Goal: Task Accomplishment & Management: Complete application form

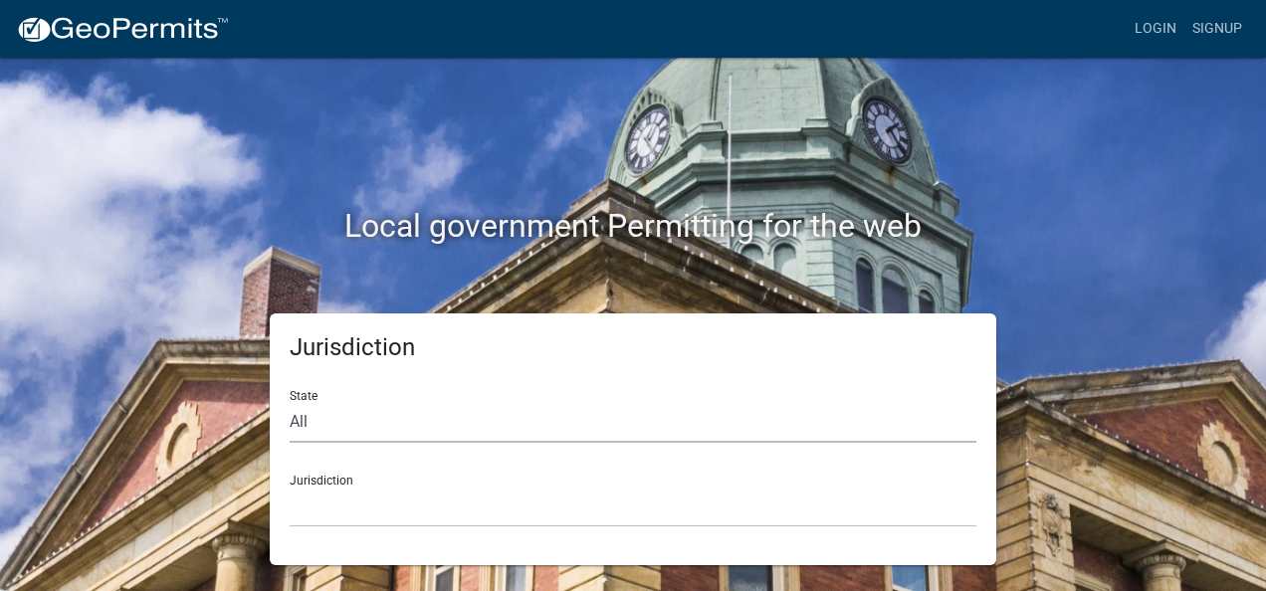
click at [331, 321] on select "All [US_STATE] [US_STATE] [US_STATE] [US_STATE] [US_STATE] [US_STATE] [US_STATE…" at bounding box center [633, 422] width 687 height 41
select select "[US_STATE]"
click at [290, 321] on select "All [US_STATE] [US_STATE] [US_STATE] [US_STATE] [US_STATE] [US_STATE] [US_STATE…" at bounding box center [633, 422] width 687 height 41
click at [387, 321] on div "Jurisdiction [GEOGRAPHIC_DATA], [US_STATE] [GEOGRAPHIC_DATA], [US_STATE] [GEOGR…" at bounding box center [633, 493] width 687 height 69
click at [346, 321] on select "[GEOGRAPHIC_DATA], [US_STATE] [GEOGRAPHIC_DATA], [US_STATE] [GEOGRAPHIC_DATA], …" at bounding box center [633, 507] width 687 height 41
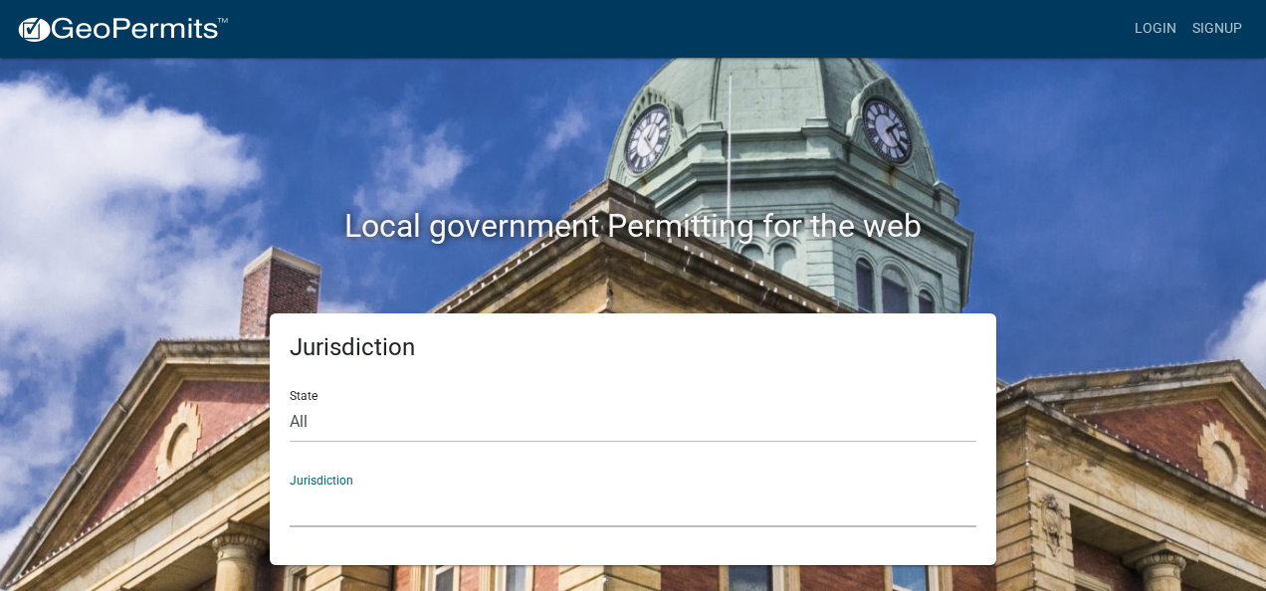
click at [354, 321] on div "Jurisdiction [GEOGRAPHIC_DATA], [US_STATE] [GEOGRAPHIC_DATA], [US_STATE] [GEOGR…" at bounding box center [633, 493] width 687 height 69
click at [342, 321] on div "Jurisdiction [GEOGRAPHIC_DATA], [US_STATE] [GEOGRAPHIC_DATA], [US_STATE] [GEOGR…" at bounding box center [633, 493] width 687 height 69
click at [366, 321] on div "Jurisdiction [GEOGRAPHIC_DATA], [US_STATE] [GEOGRAPHIC_DATA], [US_STATE] [GEOGR…" at bounding box center [633, 493] width 687 height 69
click at [322, 321] on div "Jurisdiction [GEOGRAPHIC_DATA], [US_STATE] [GEOGRAPHIC_DATA], [US_STATE] [GEOGR…" at bounding box center [633, 493] width 687 height 69
drag, startPoint x: 336, startPoint y: 474, endPoint x: 376, endPoint y: 517, distance: 59.2
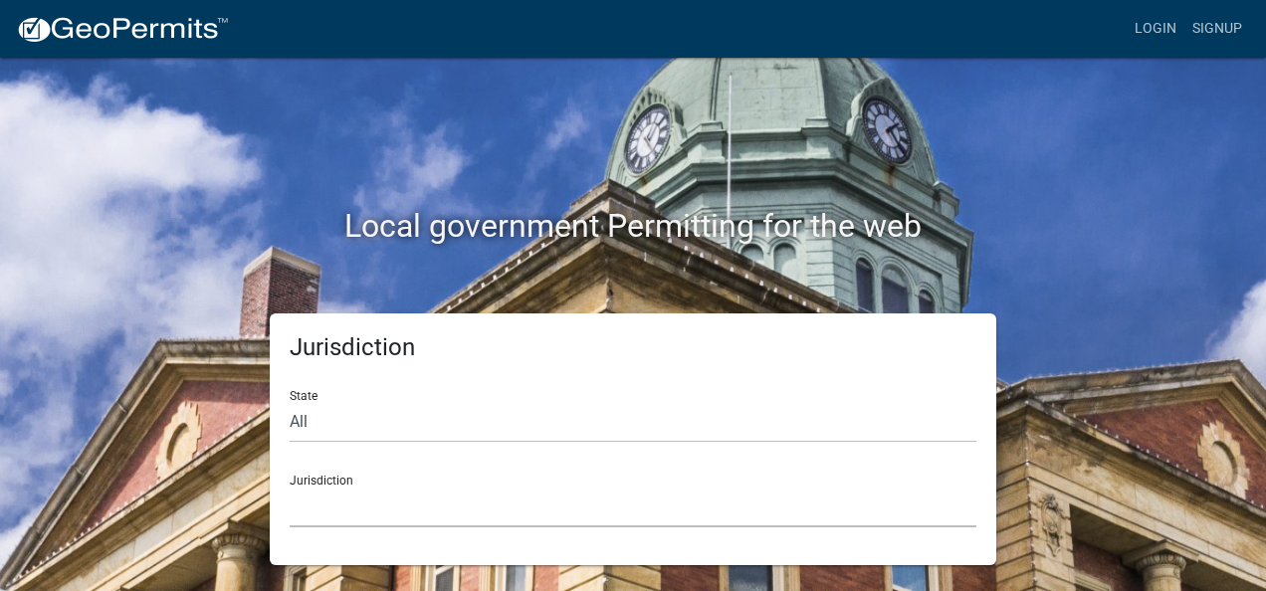
click at [378, 321] on select "[GEOGRAPHIC_DATA], [US_STATE] [GEOGRAPHIC_DATA], [US_STATE] [GEOGRAPHIC_DATA], …" at bounding box center [633, 507] width 687 height 41
click at [338, 321] on div "Jurisdiction [GEOGRAPHIC_DATA], [US_STATE] [GEOGRAPHIC_DATA], [US_STATE] [GEOGR…" at bounding box center [633, 493] width 687 height 69
click at [318, 321] on div "Jurisdiction [GEOGRAPHIC_DATA], [US_STATE] [GEOGRAPHIC_DATA], [US_STATE] [GEOGR…" at bounding box center [633, 493] width 687 height 69
click at [308, 321] on div "Jurisdiction [GEOGRAPHIC_DATA], [US_STATE] [GEOGRAPHIC_DATA], [US_STATE] [GEOGR…" at bounding box center [633, 493] width 687 height 69
click at [318, 321] on div "Jurisdiction [GEOGRAPHIC_DATA], [US_STATE] [GEOGRAPHIC_DATA], [US_STATE] [GEOGR…" at bounding box center [633, 493] width 687 height 69
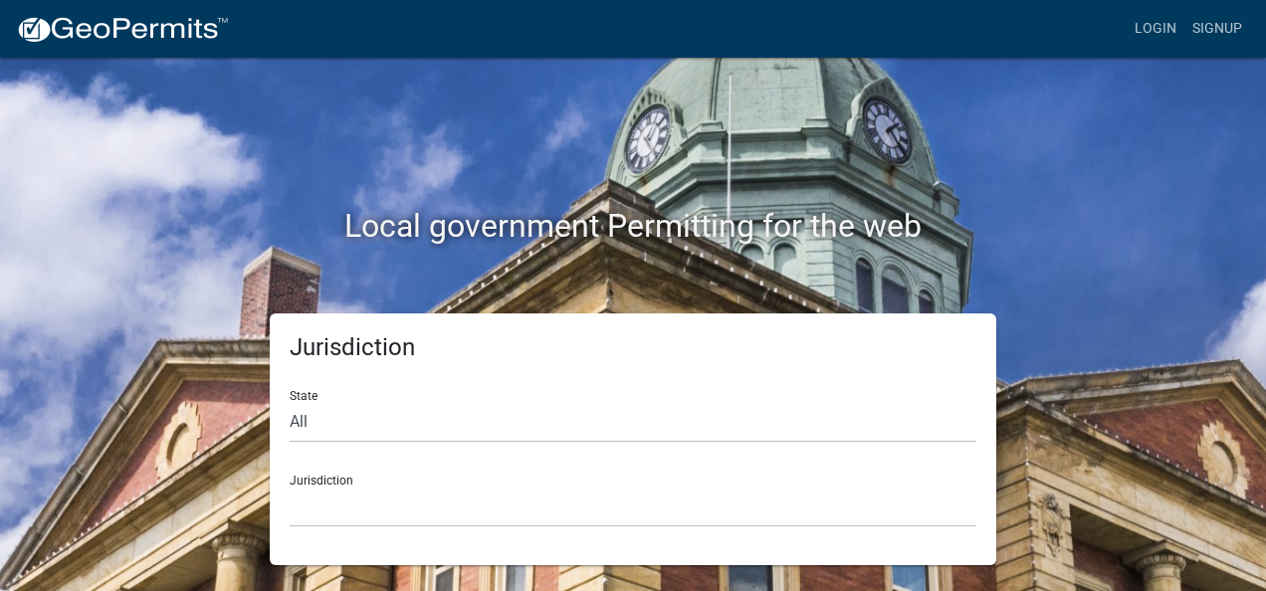
click at [315, 321] on div "Jurisdiction [GEOGRAPHIC_DATA], [US_STATE] [GEOGRAPHIC_DATA], [US_STATE] [GEOGR…" at bounding box center [633, 493] width 687 height 69
click at [312, 321] on div "Jurisdiction [GEOGRAPHIC_DATA], [US_STATE] [GEOGRAPHIC_DATA], [US_STATE] [GEOGR…" at bounding box center [633, 493] width 687 height 69
drag, startPoint x: 318, startPoint y: 472, endPoint x: 954, endPoint y: 161, distance: 707.7
click at [476, 161] on div "Local government Permitting for the web" at bounding box center [633, 185] width 1134 height 255
click at [331, 321] on div "Jurisdiction [GEOGRAPHIC_DATA], [US_STATE] [GEOGRAPHIC_DATA], [US_STATE] [GEOGR…" at bounding box center [633, 493] width 687 height 69
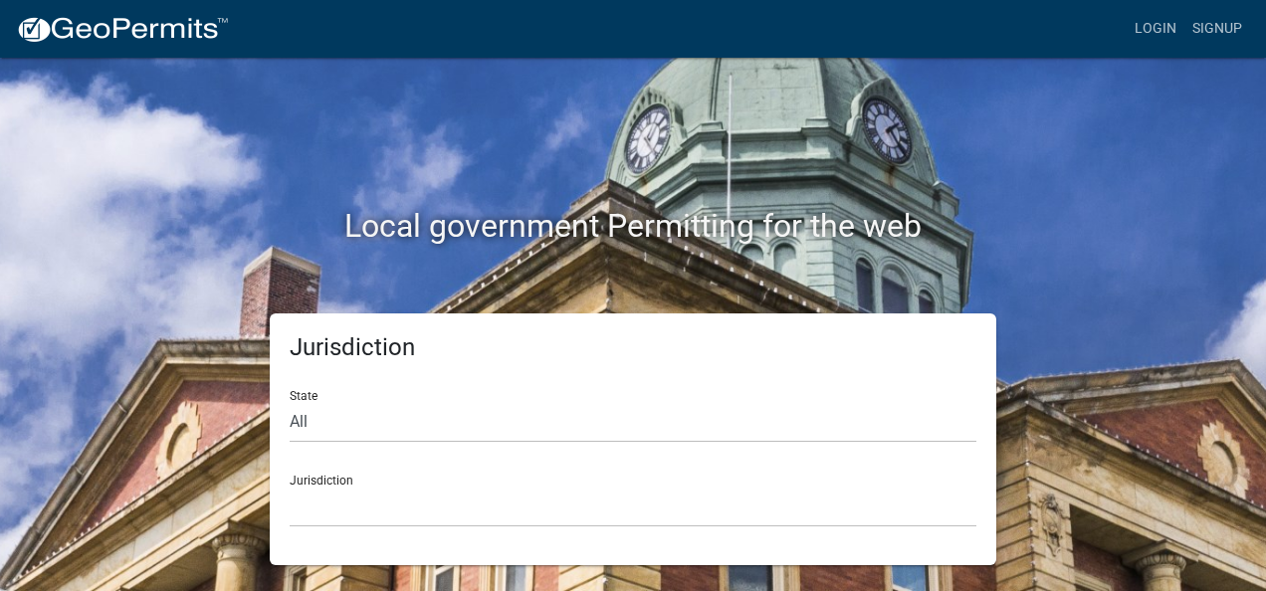
click at [309, 321] on div "Jurisdiction [GEOGRAPHIC_DATA], [US_STATE] [GEOGRAPHIC_DATA], [US_STATE] [GEOGR…" at bounding box center [633, 493] width 687 height 69
click at [307, 321] on div "Jurisdiction [GEOGRAPHIC_DATA], [US_STATE] [GEOGRAPHIC_DATA], [US_STATE] [GEOGR…" at bounding box center [633, 493] width 687 height 69
click at [308, 321] on div "Jurisdiction [GEOGRAPHIC_DATA], [US_STATE] [GEOGRAPHIC_DATA], [US_STATE] [GEOGR…" at bounding box center [633, 493] width 687 height 69
click at [320, 321] on div "Jurisdiction [GEOGRAPHIC_DATA], [US_STATE] [GEOGRAPHIC_DATA], [US_STATE] [GEOGR…" at bounding box center [633, 493] width 687 height 69
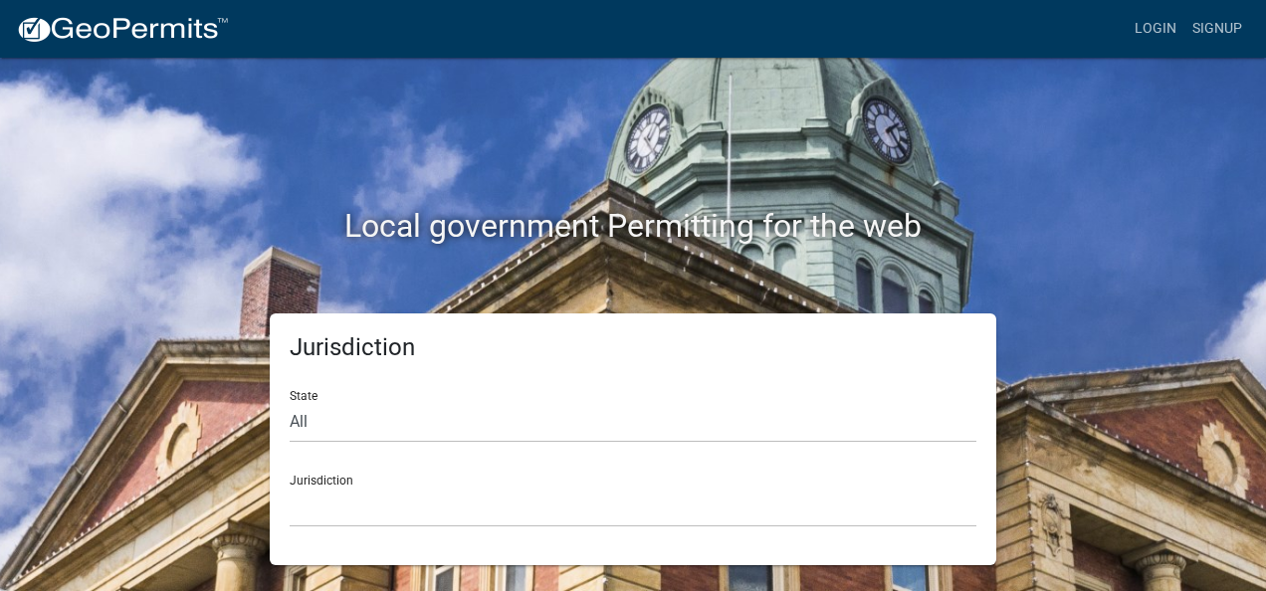
click at [320, 321] on div "Jurisdiction [GEOGRAPHIC_DATA], [US_STATE] [GEOGRAPHIC_DATA], [US_STATE] [GEOGR…" at bounding box center [633, 493] width 687 height 69
click at [317, 321] on div "Jurisdiction [GEOGRAPHIC_DATA], [US_STATE] [GEOGRAPHIC_DATA], [US_STATE] [GEOGR…" at bounding box center [633, 493] width 687 height 69
click at [323, 321] on form "State All [US_STATE] [US_STATE] [US_STATE] [US_STATE] [US_STATE] [US_STATE] [US…" at bounding box center [633, 450] width 687 height 153
drag, startPoint x: 316, startPoint y: 462, endPoint x: 315, endPoint y: 478, distance: 16.0
click at [315, 321] on div "Jurisdiction [GEOGRAPHIC_DATA], [US_STATE] [GEOGRAPHIC_DATA], [US_STATE] [GEOGR…" at bounding box center [633, 493] width 687 height 69
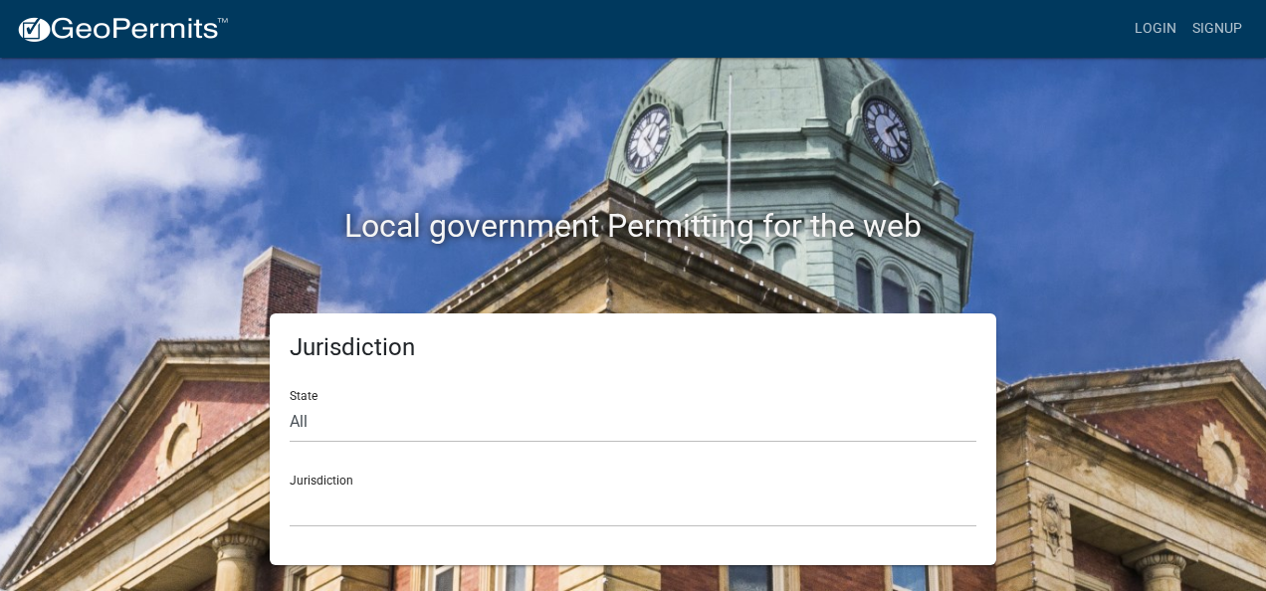
click at [316, 321] on div "Jurisdiction [GEOGRAPHIC_DATA], [US_STATE] [GEOGRAPHIC_DATA], [US_STATE] [GEOGR…" at bounding box center [633, 493] width 687 height 69
click at [312, 321] on div "Jurisdiction [GEOGRAPHIC_DATA], [US_STATE] [GEOGRAPHIC_DATA], [US_STATE] [GEOGR…" at bounding box center [633, 493] width 687 height 69
drag, startPoint x: 316, startPoint y: 478, endPoint x: 349, endPoint y: 410, distance: 75.2
click at [318, 321] on div "Jurisdiction [GEOGRAPHIC_DATA], [US_STATE] [GEOGRAPHIC_DATA], [US_STATE] [GEOGR…" at bounding box center [633, 493] width 687 height 69
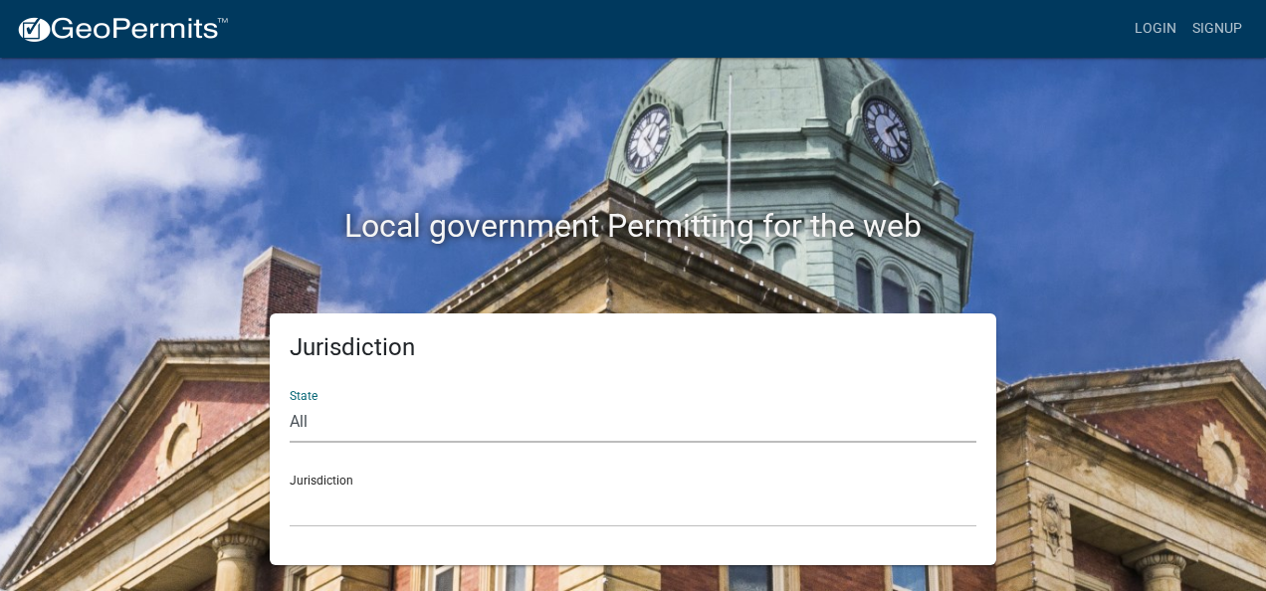
click at [307, 420] on select "All [US_STATE] [US_STATE] [US_STATE] [US_STATE] [US_STATE] [US_STATE] [US_STATE…" at bounding box center [633, 422] width 687 height 41
select select "[US_STATE]"
click at [290, 402] on select "All [US_STATE] [US_STATE] [US_STATE] [US_STATE] [US_STATE] [US_STATE] [US_STATE…" at bounding box center [633, 422] width 687 height 41
click at [352, 476] on div "Jurisdiction [GEOGRAPHIC_DATA], [US_STATE] [GEOGRAPHIC_DATA], [US_STATE] [GEOGR…" at bounding box center [633, 493] width 687 height 69
click at [340, 478] on div "Jurisdiction [GEOGRAPHIC_DATA], [US_STATE] [GEOGRAPHIC_DATA], [US_STATE] [GEOGR…" at bounding box center [633, 493] width 687 height 69
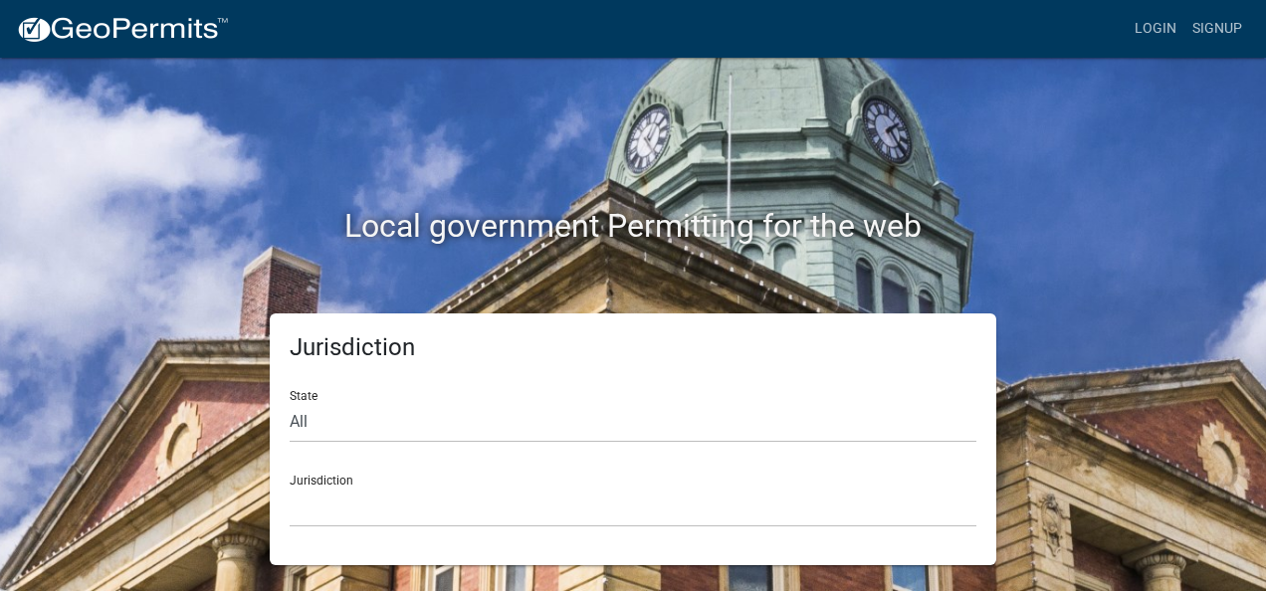
click at [328, 480] on div "Jurisdiction [GEOGRAPHIC_DATA], [US_STATE] [GEOGRAPHIC_DATA], [US_STATE] [GEOGR…" at bounding box center [633, 493] width 687 height 69
click at [305, 456] on form "State All [US_STATE] [US_STATE] [US_STATE] [US_STATE] [US_STATE] [US_STATE] [US…" at bounding box center [633, 450] width 687 height 153
click at [304, 492] on select "[GEOGRAPHIC_DATA], [US_STATE] [GEOGRAPHIC_DATA], [US_STATE] [GEOGRAPHIC_DATA], …" at bounding box center [633, 507] width 687 height 41
click at [304, 489] on select "[GEOGRAPHIC_DATA], [US_STATE] [GEOGRAPHIC_DATA], [US_STATE] [GEOGRAPHIC_DATA], …" at bounding box center [633, 507] width 687 height 41
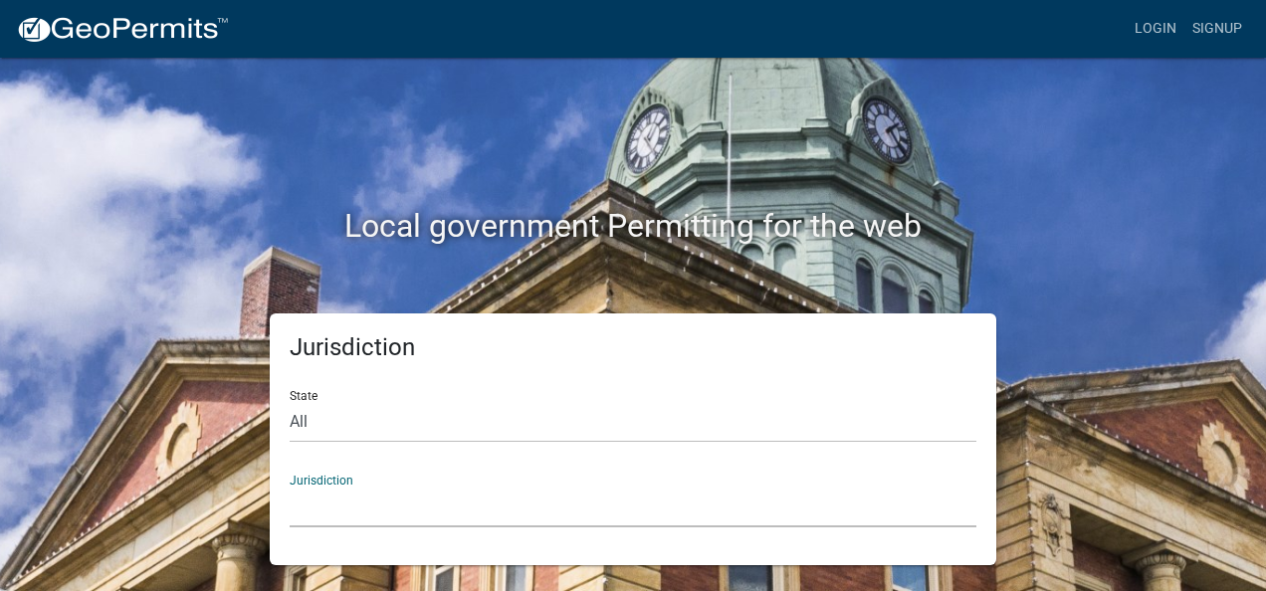
click at [304, 489] on select "[GEOGRAPHIC_DATA], [US_STATE] [GEOGRAPHIC_DATA], [US_STATE] [GEOGRAPHIC_DATA], …" at bounding box center [633, 507] width 687 height 41
click at [1040, 109] on div "Local government Permitting for the web" at bounding box center [633, 185] width 1134 height 255
click at [1199, 23] on link "Signup" at bounding box center [1217, 29] width 66 height 38
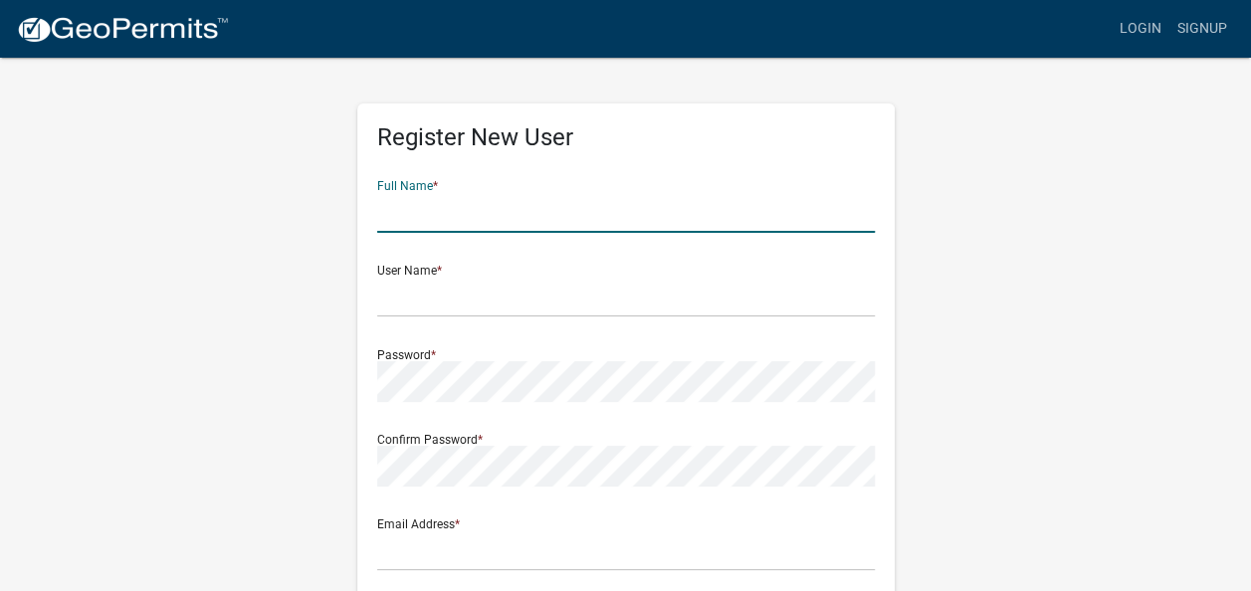
click at [647, 210] on input "text" at bounding box center [626, 212] width 498 height 41
type input "[PERSON_NAME]"
type input "[PERSON_NAME][EMAIL_ADDRESS][PERSON_NAME][DOMAIN_NAME]"
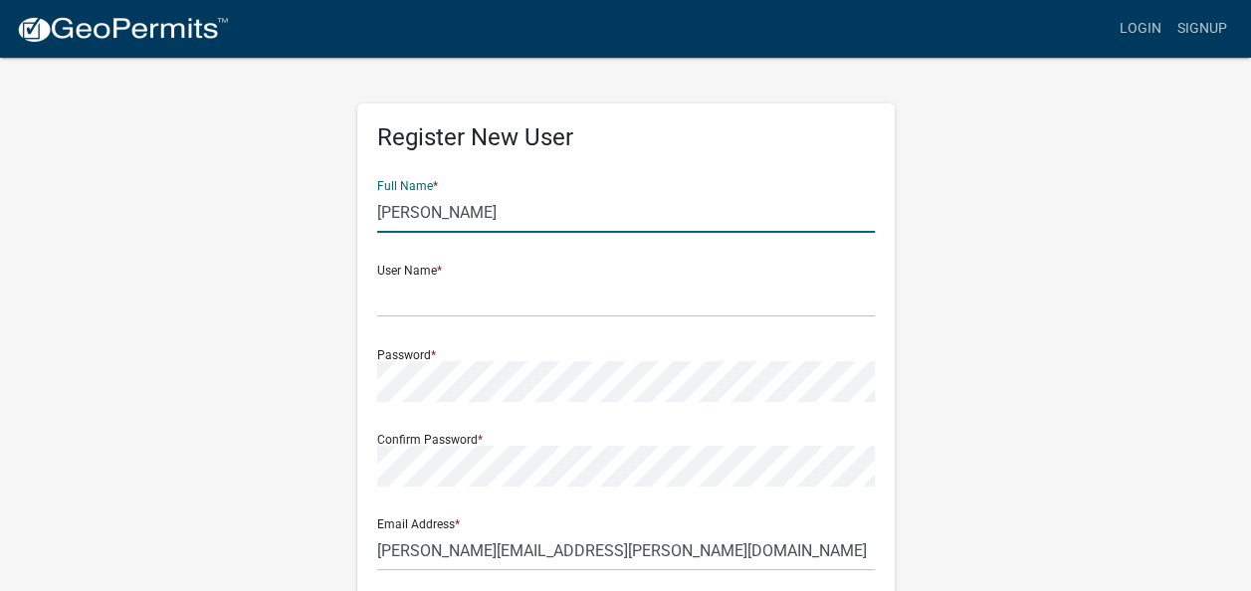
type input "[STREET_ADDRESS]"
type input "[GEOGRAPHIC_DATA]"
type input "MN"
type input "56514"
type input "2182823125"
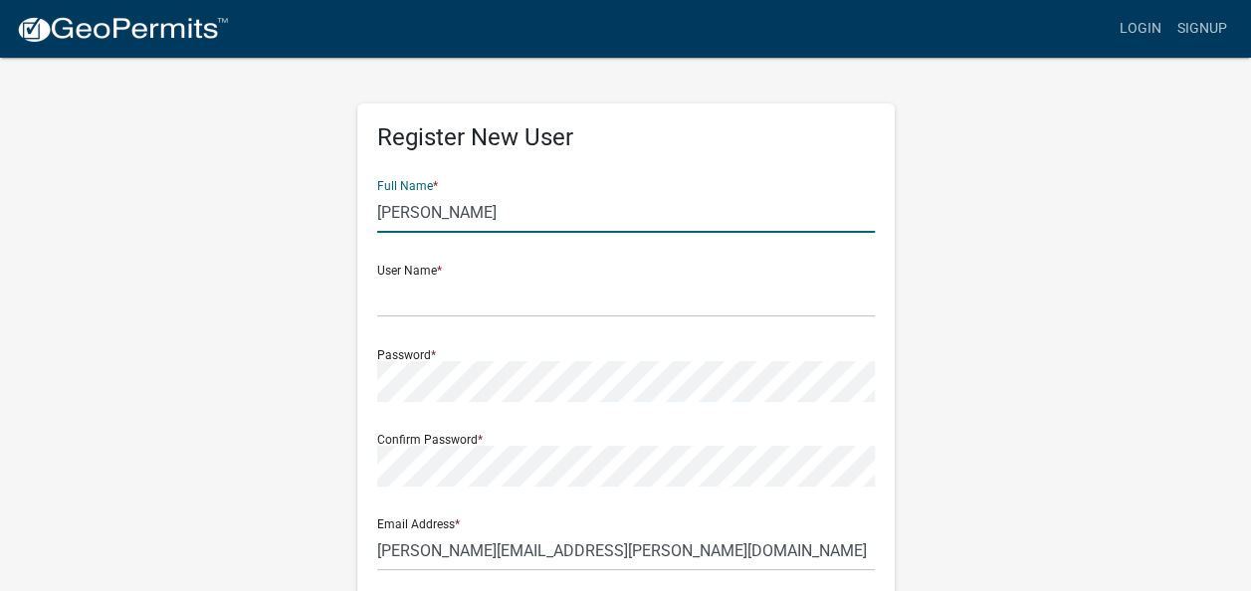
type input "[PERSON_NAME]"
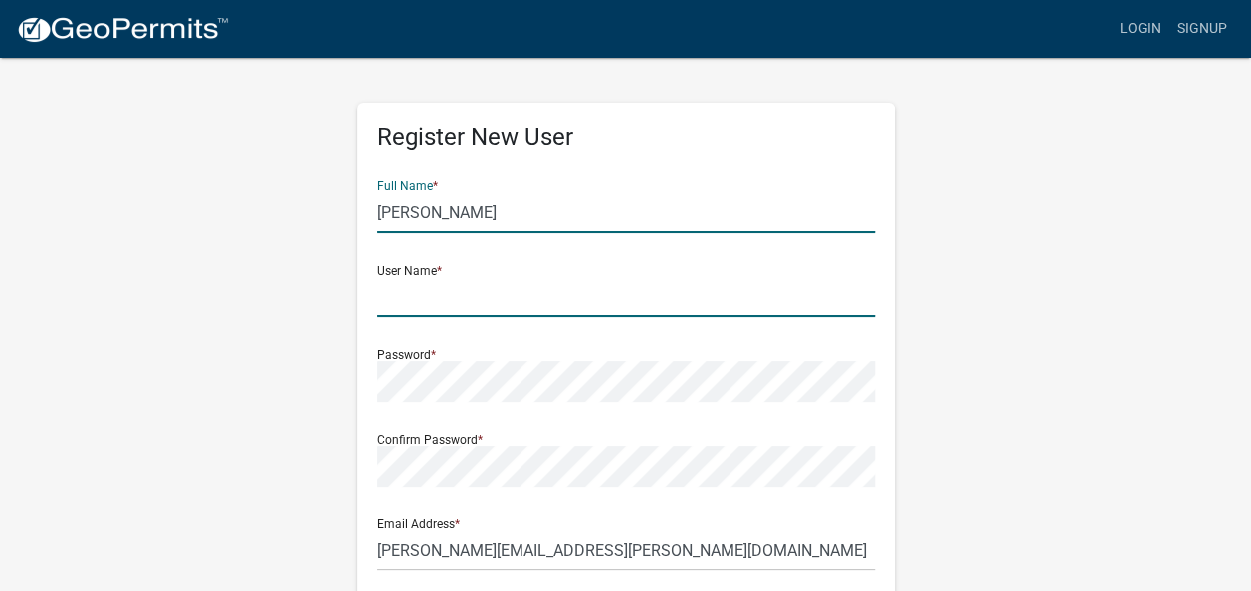
click at [387, 310] on input "text" at bounding box center [626, 297] width 498 height 41
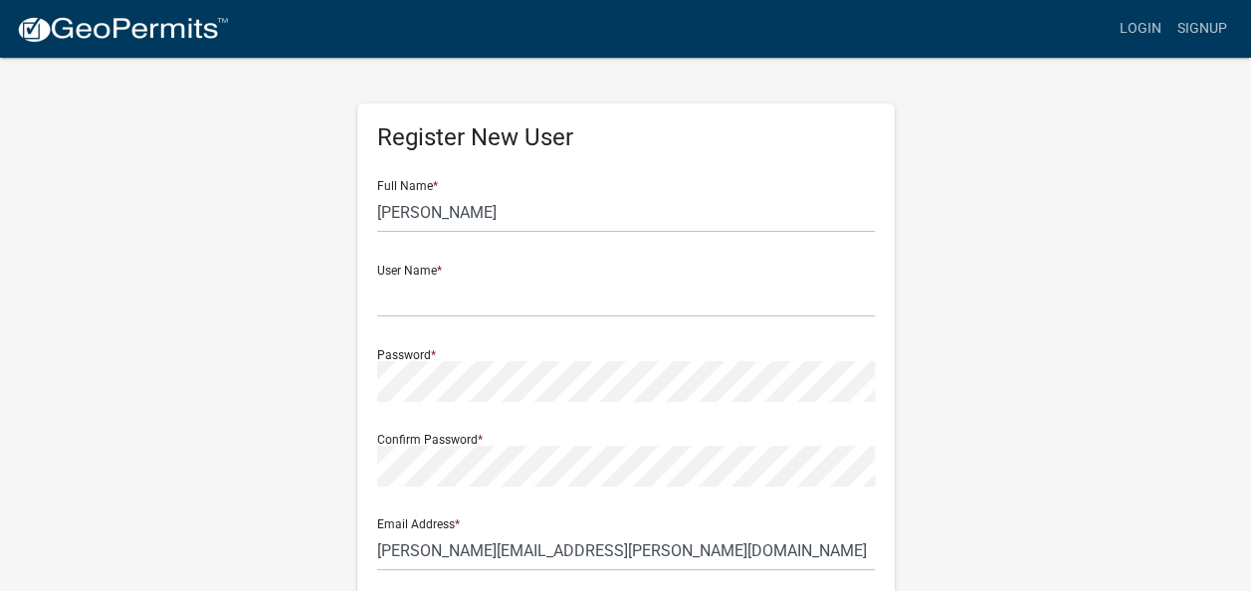
click at [492, 275] on div "User Name *" at bounding box center [626, 283] width 498 height 69
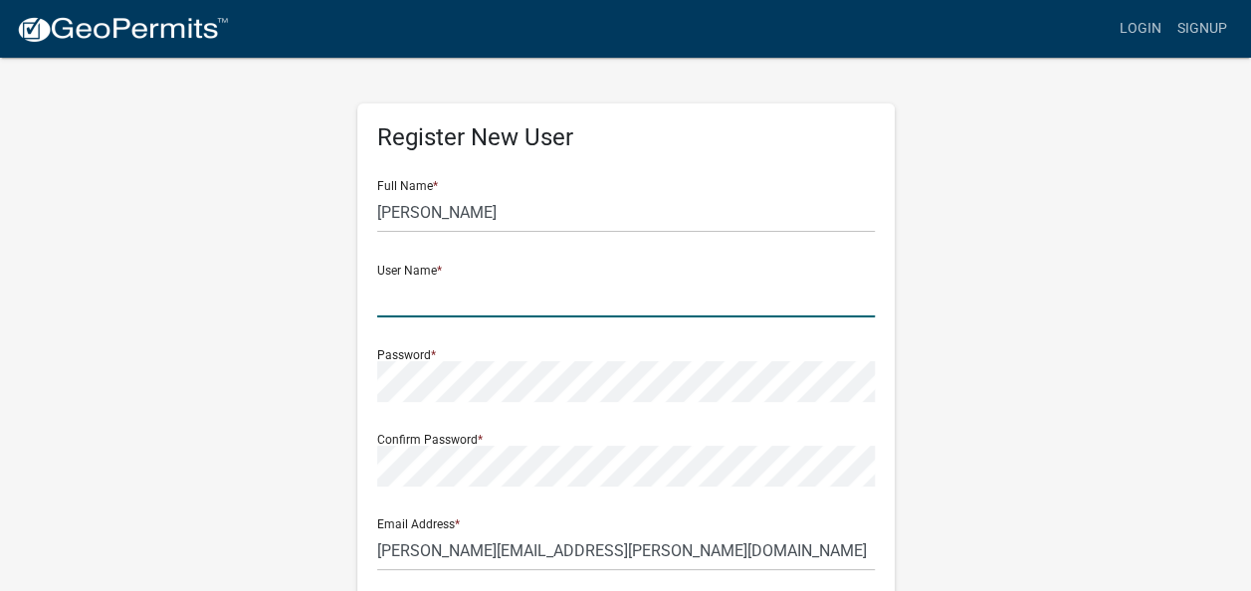
click at [432, 305] on input "text" at bounding box center [626, 297] width 498 height 41
type input "2"
click at [521, 290] on input "Supersport2020#" at bounding box center [626, 297] width 498 height 41
type input "S"
type input "l"
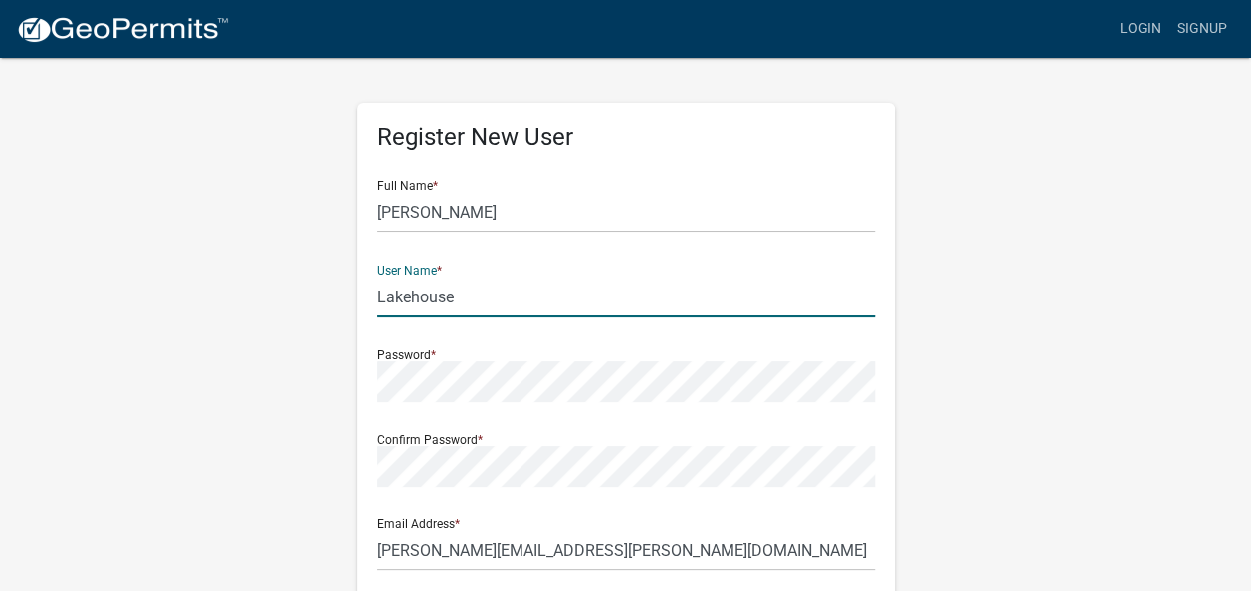
type input "Lakehouse"
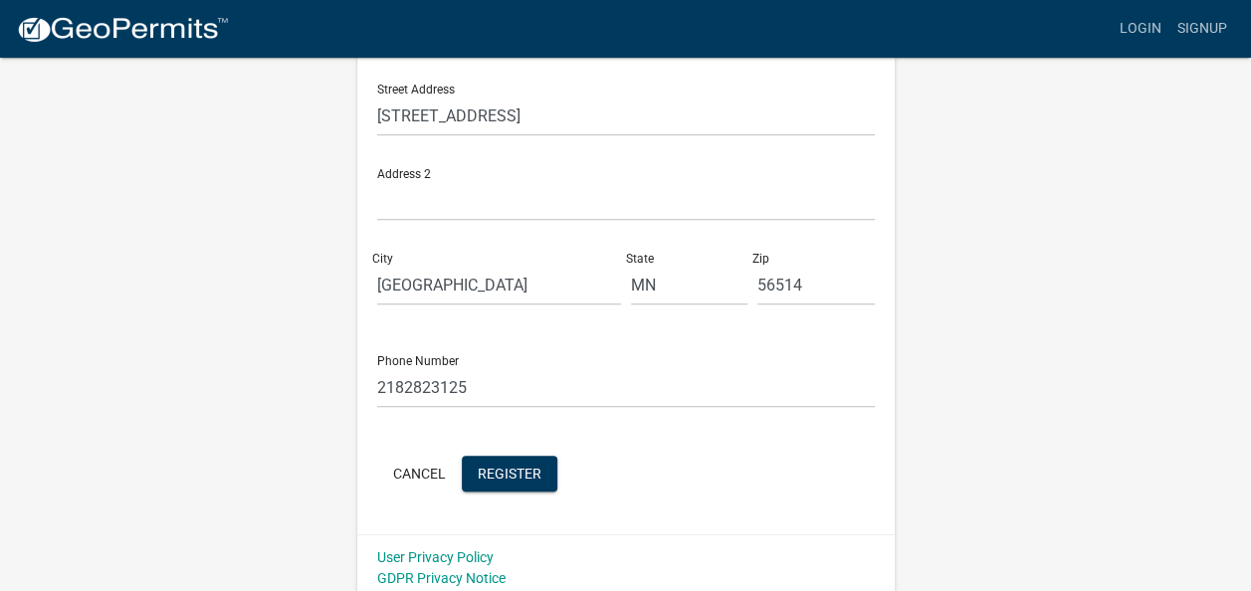
scroll to position [528, 0]
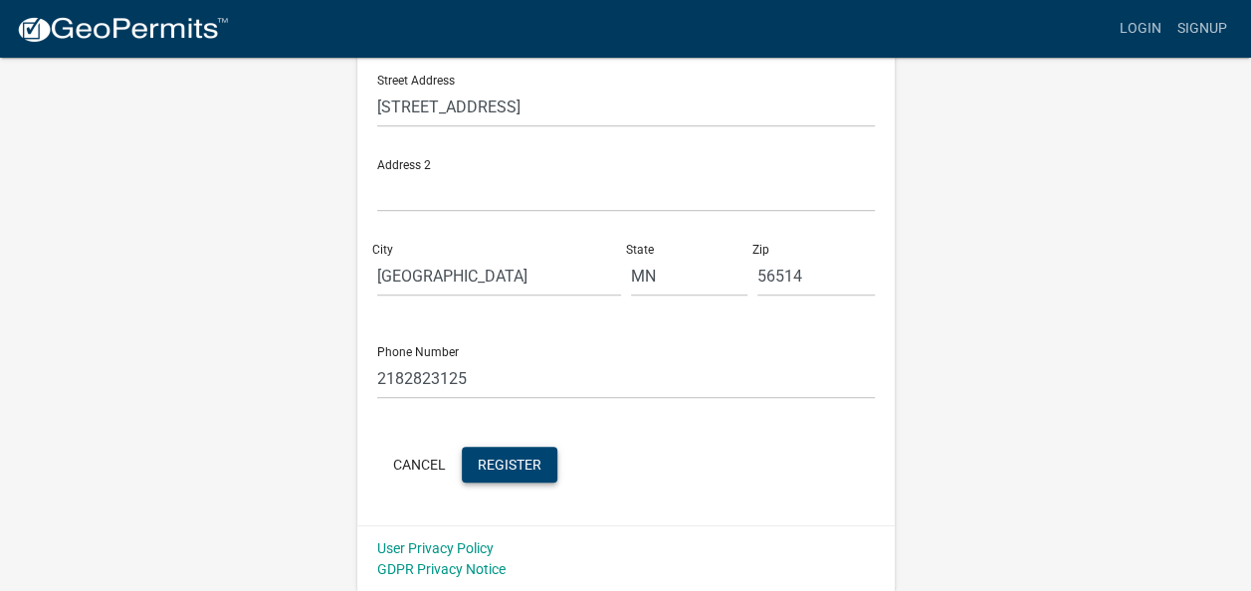
click at [533, 454] on button "Register" at bounding box center [510, 465] width 96 height 36
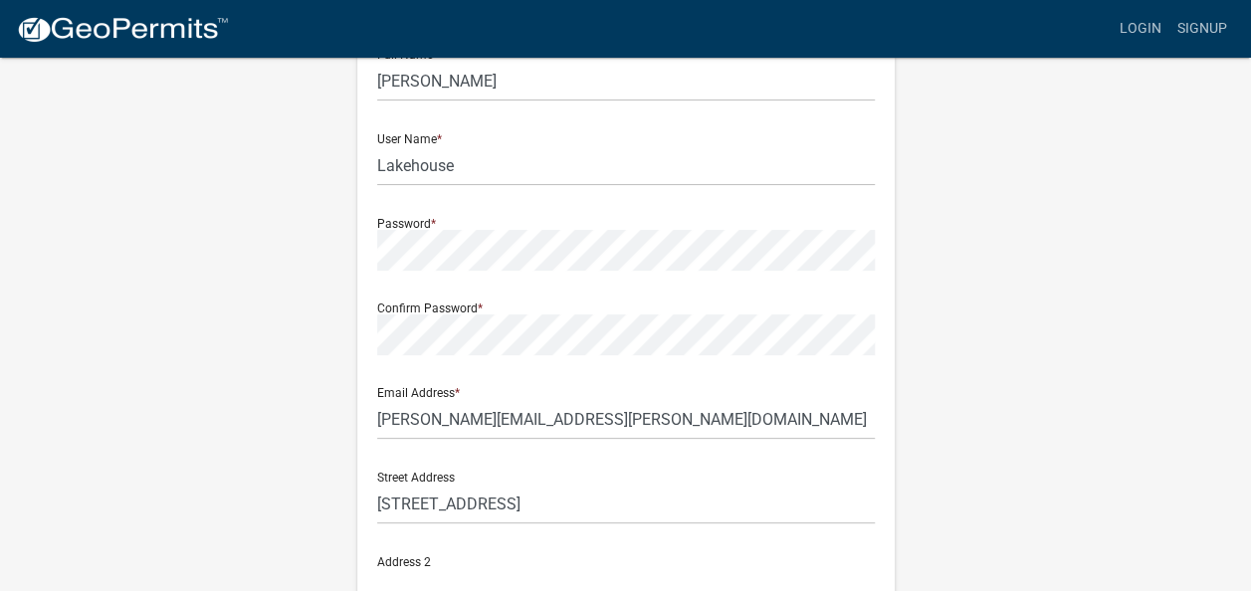
scroll to position [130, 0]
click at [480, 170] on input "Lakehouse" at bounding box center [626, 166] width 498 height 41
click at [601, 412] on input "[PERSON_NAME][EMAIL_ADDRESS][PERSON_NAME][DOMAIN_NAME]" at bounding box center [626, 420] width 498 height 41
click at [663, 431] on input "[PERSON_NAME][EMAIL_ADDRESS][PERSON_NAME][DOMAIN_NAME]" at bounding box center [626, 420] width 498 height 41
click at [942, 223] on div "Register New User Full Name * [PERSON_NAME] User Name * Lakehouse Password * Co…" at bounding box center [626, 457] width 1134 height 1065
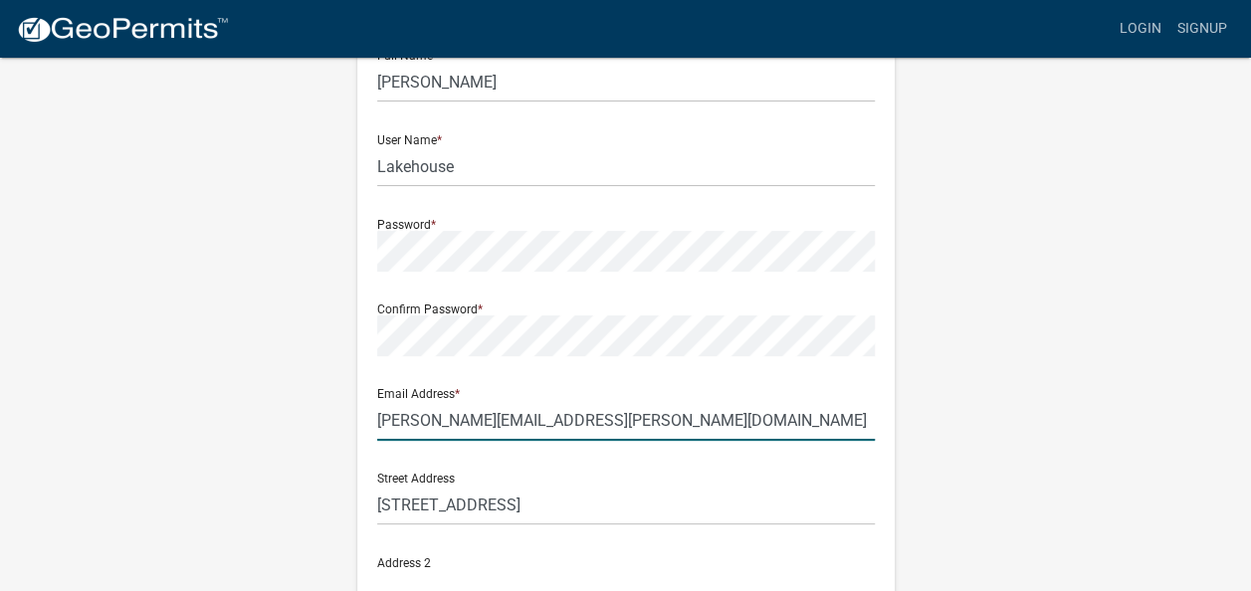
click at [686, 416] on input "[PERSON_NAME][EMAIL_ADDRESS][PERSON_NAME][DOMAIN_NAME]" at bounding box center [626, 420] width 498 height 41
type input "[EMAIL_ADDRESS][DOMAIN_NAME]"
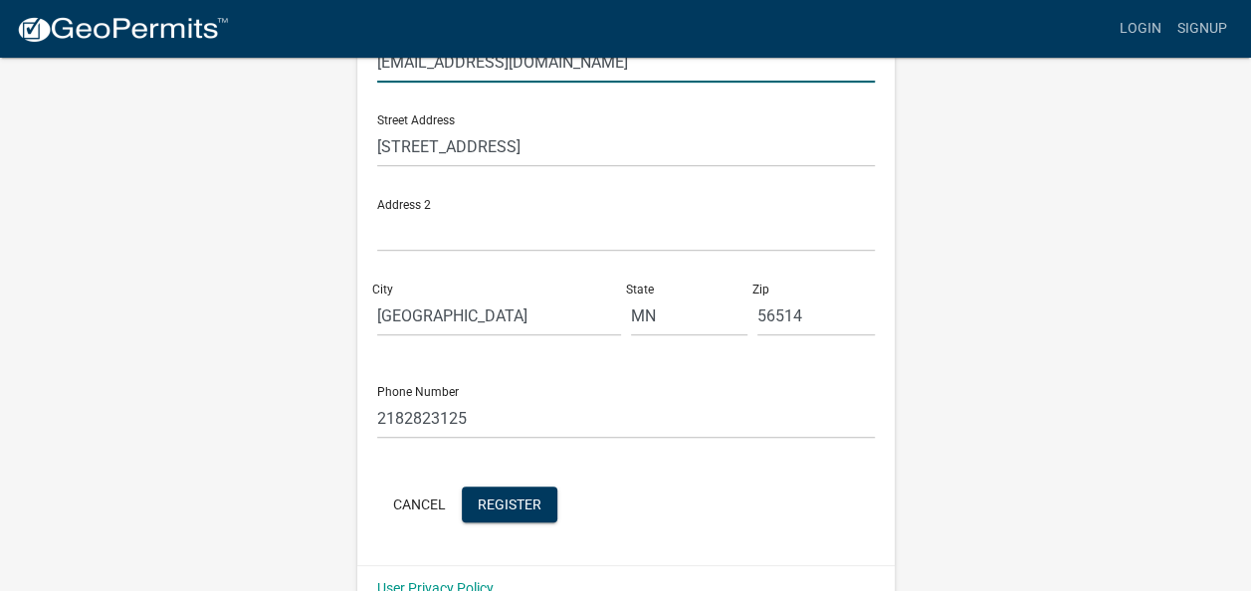
scroll to position [490, 0]
click at [500, 494] on button "Register" at bounding box center [510, 504] width 96 height 36
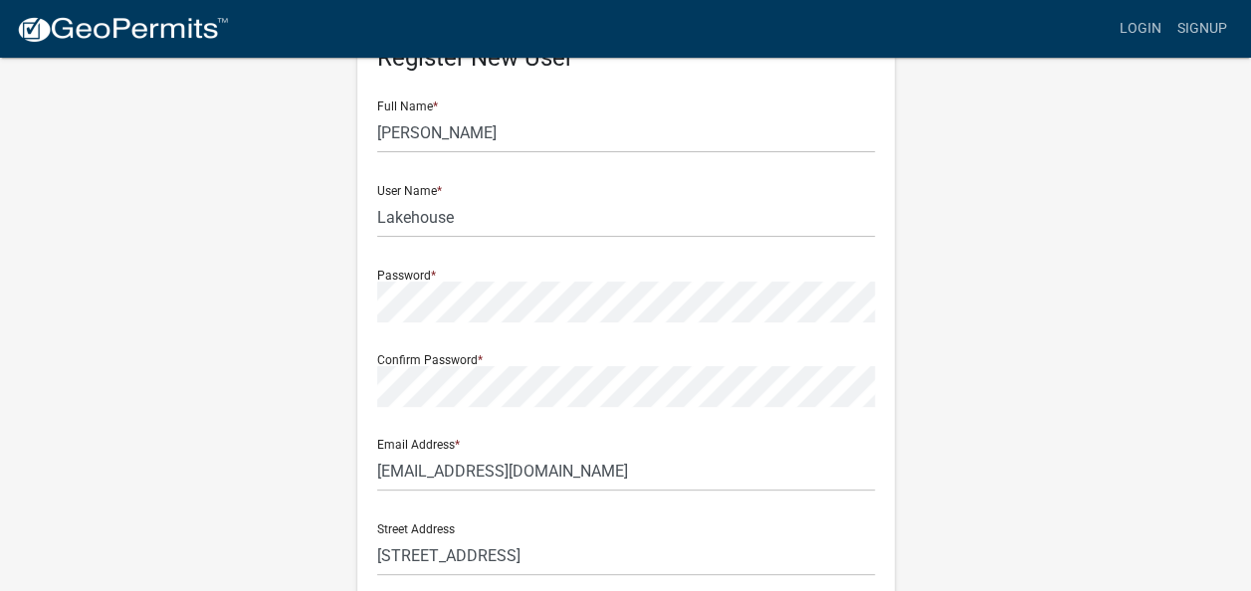
scroll to position [52, 0]
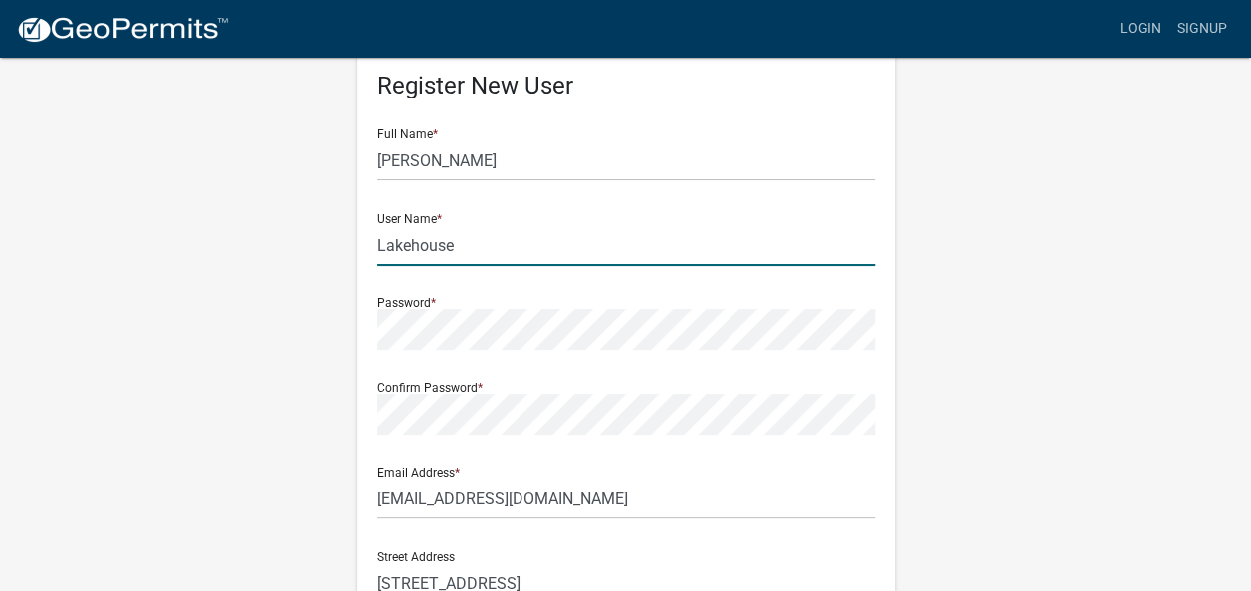
click at [461, 251] on input "Lakehouse" at bounding box center [626, 245] width 498 height 41
type input "L"
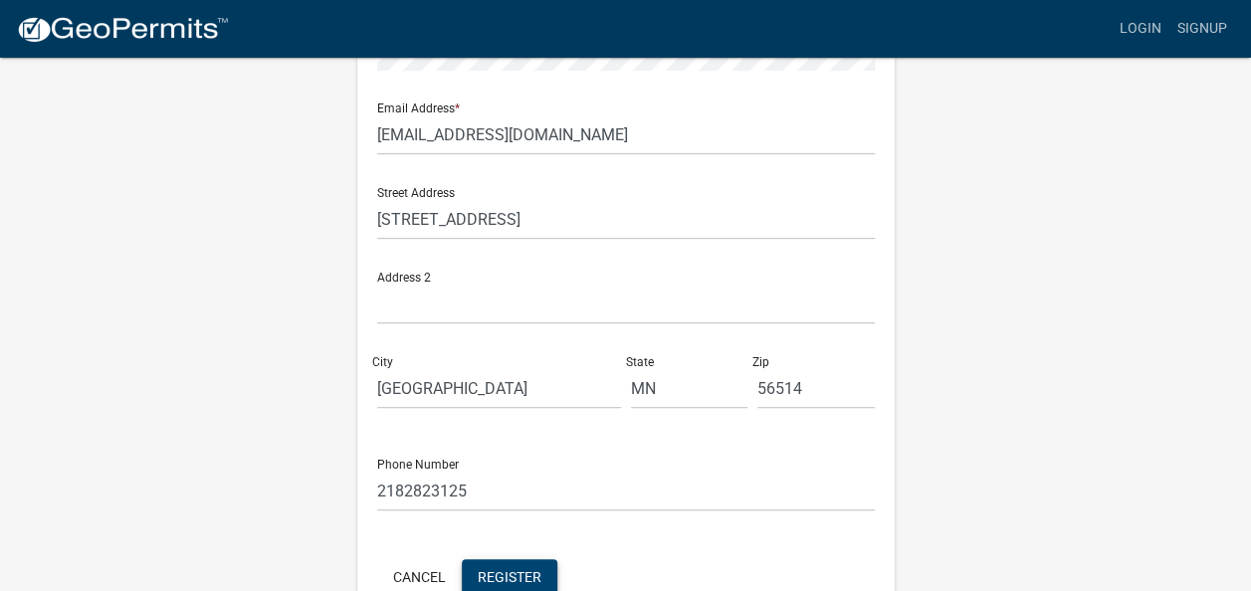
scroll to position [528, 0]
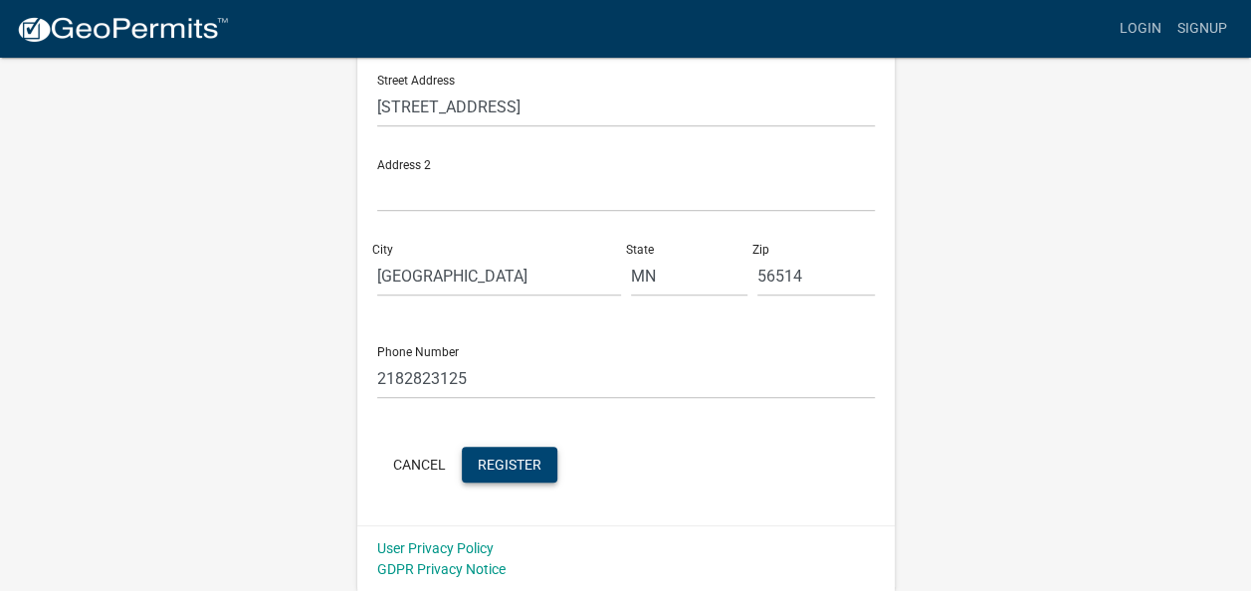
type input "westmac"
click at [500, 452] on button "Register" at bounding box center [510, 465] width 96 height 36
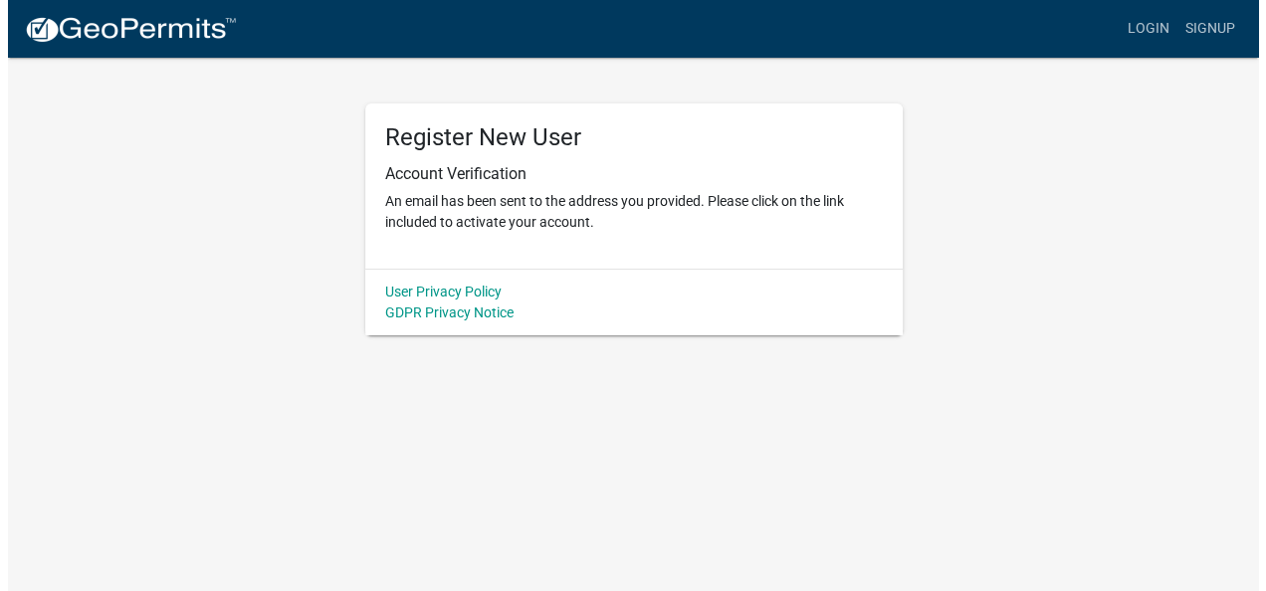
scroll to position [0, 0]
